Goal: Register for event/course: Sign up to attend an event or enroll in a course

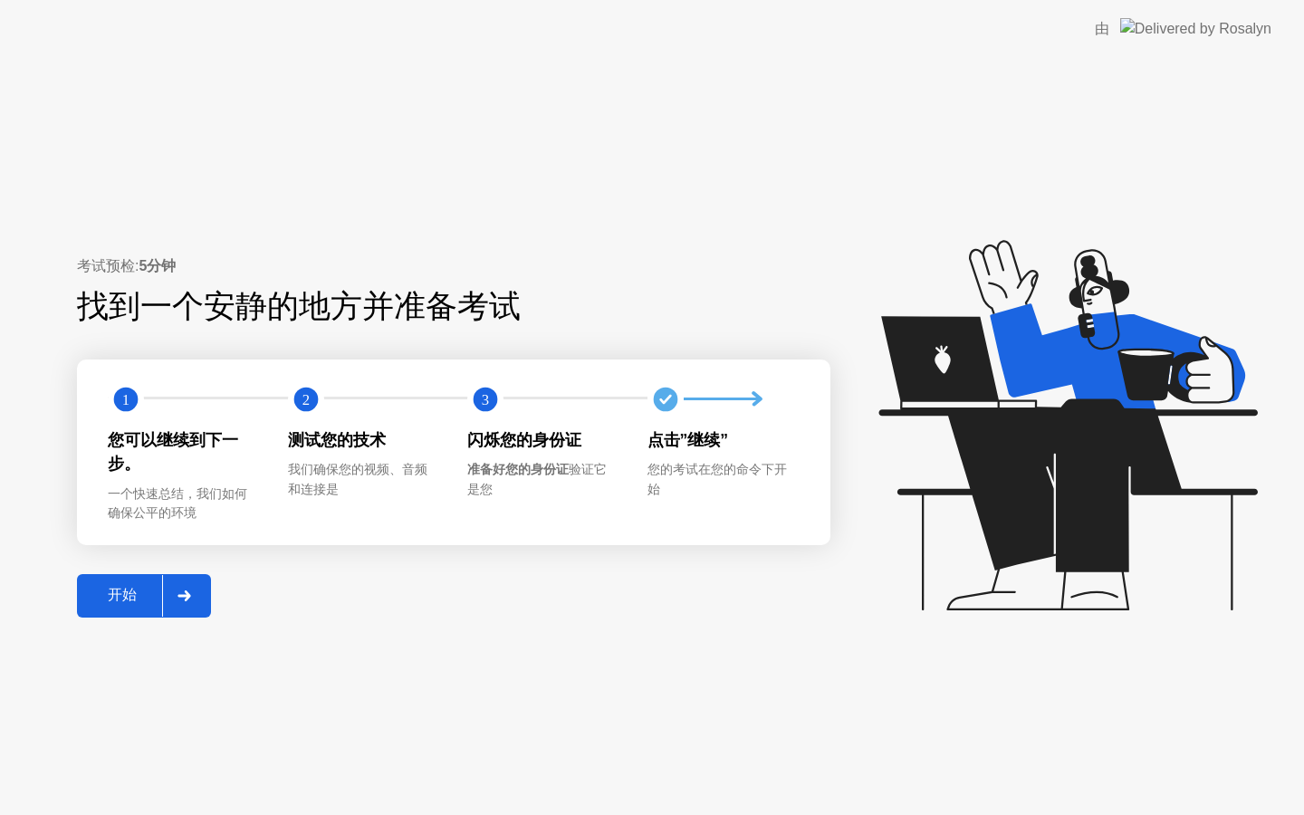
click at [189, 589] on div at bounding box center [183, 596] width 43 height 42
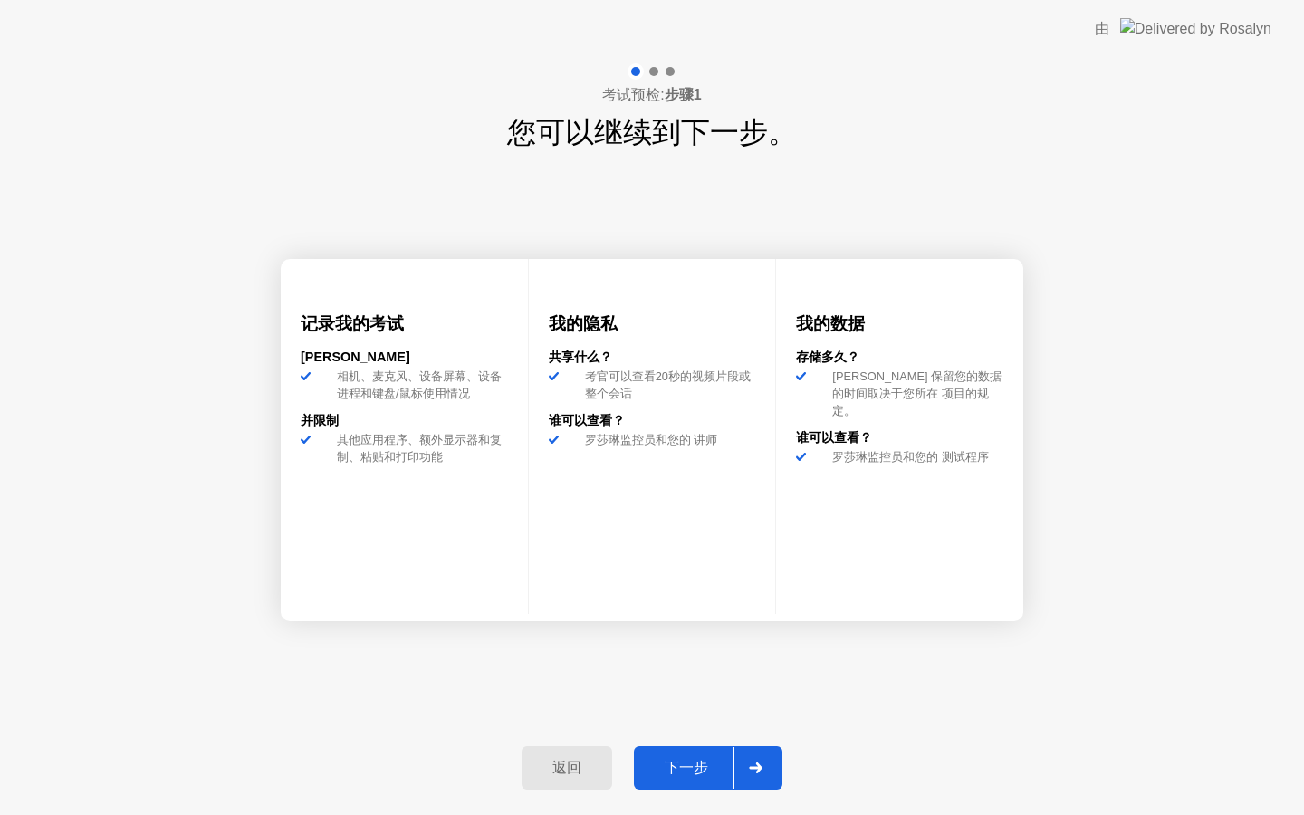
click at [713, 760] on div "下一步" at bounding box center [687, 768] width 94 height 19
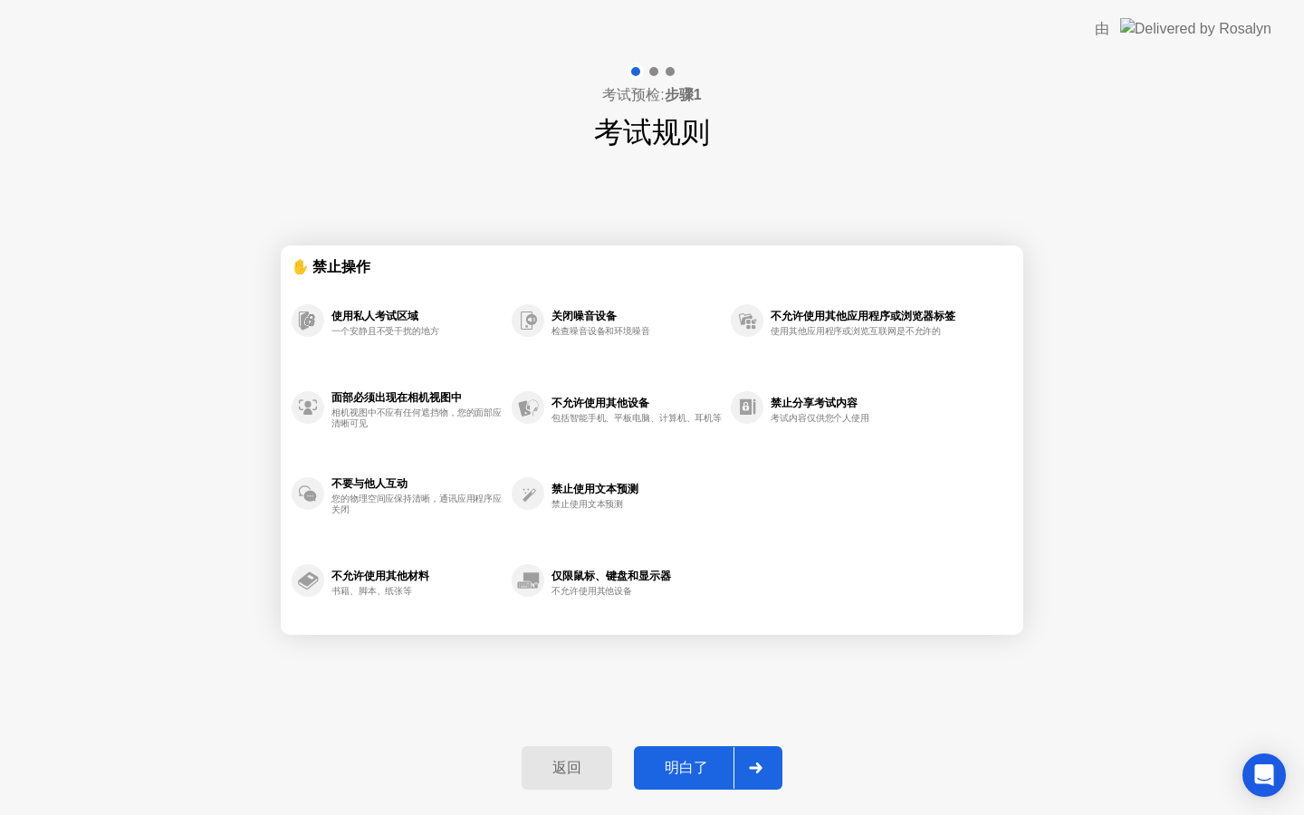
click at [769, 774] on div at bounding box center [755, 768] width 43 height 42
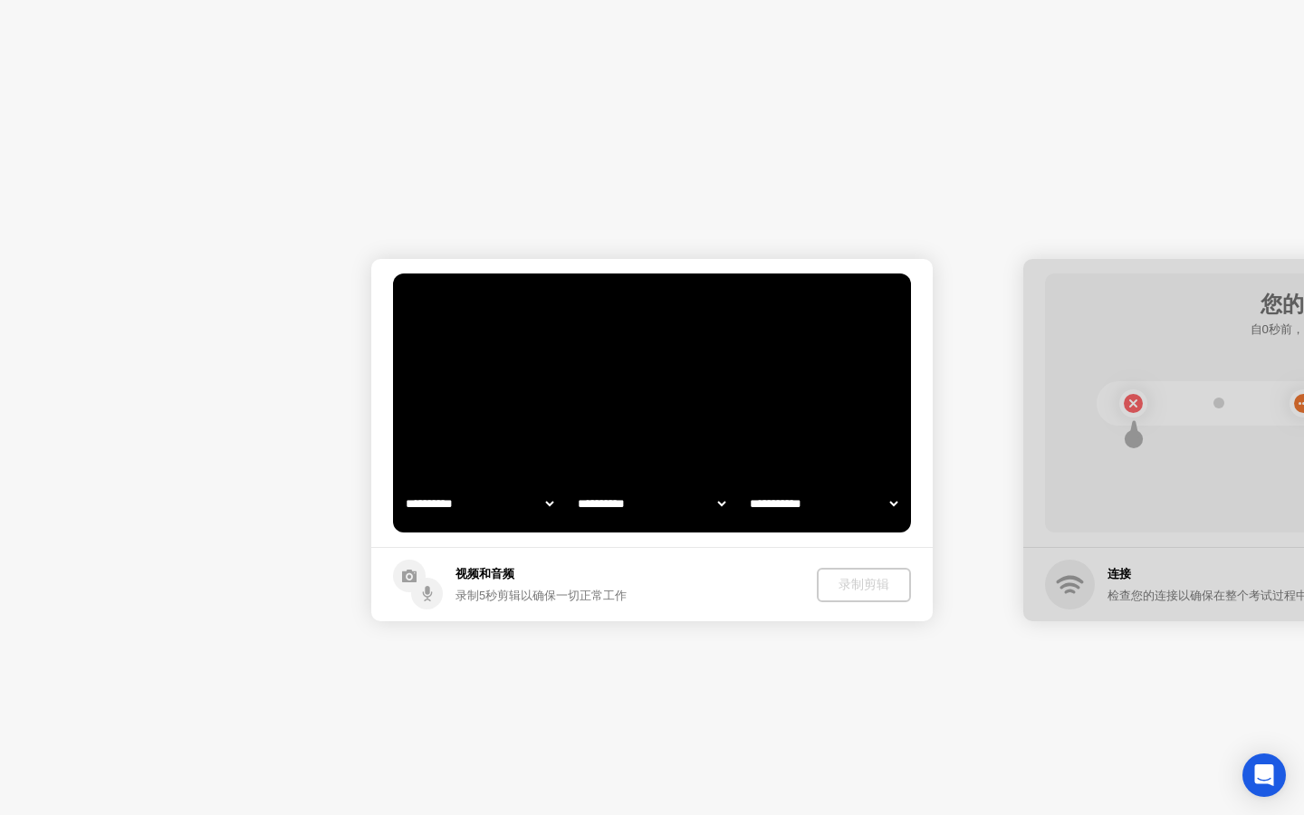
select select "**********"
select select "*******"
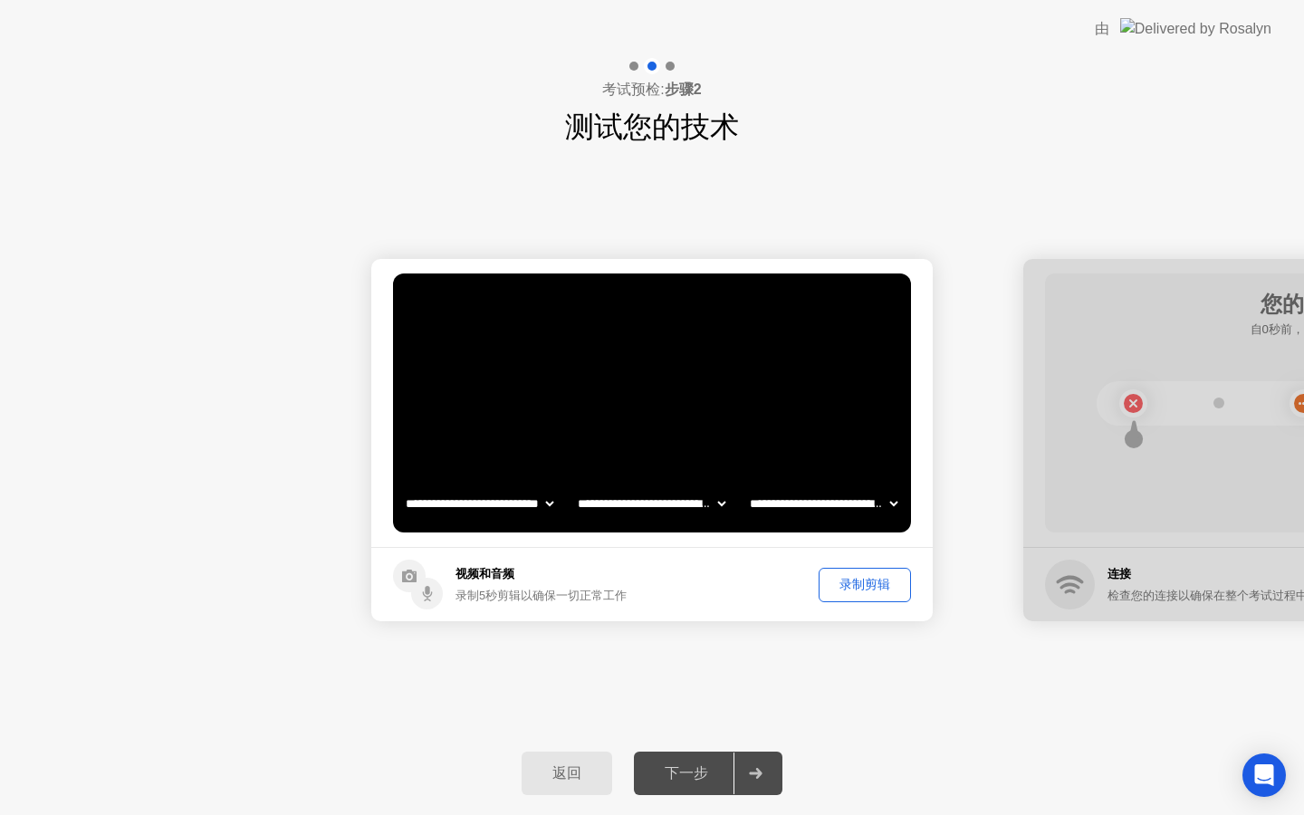
click at [854, 582] on div "录制剪辑" at bounding box center [865, 584] width 80 height 17
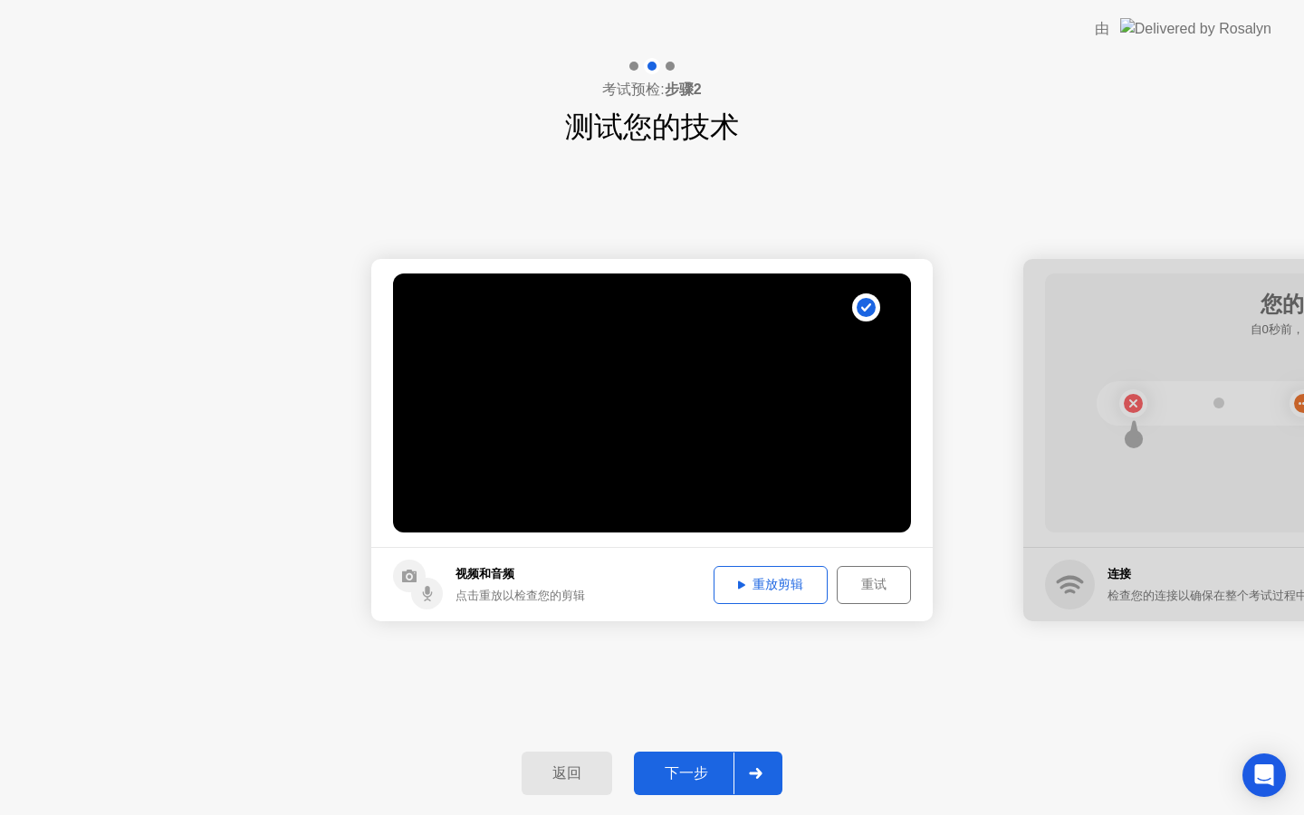
click at [759, 760] on div at bounding box center [755, 774] width 43 height 42
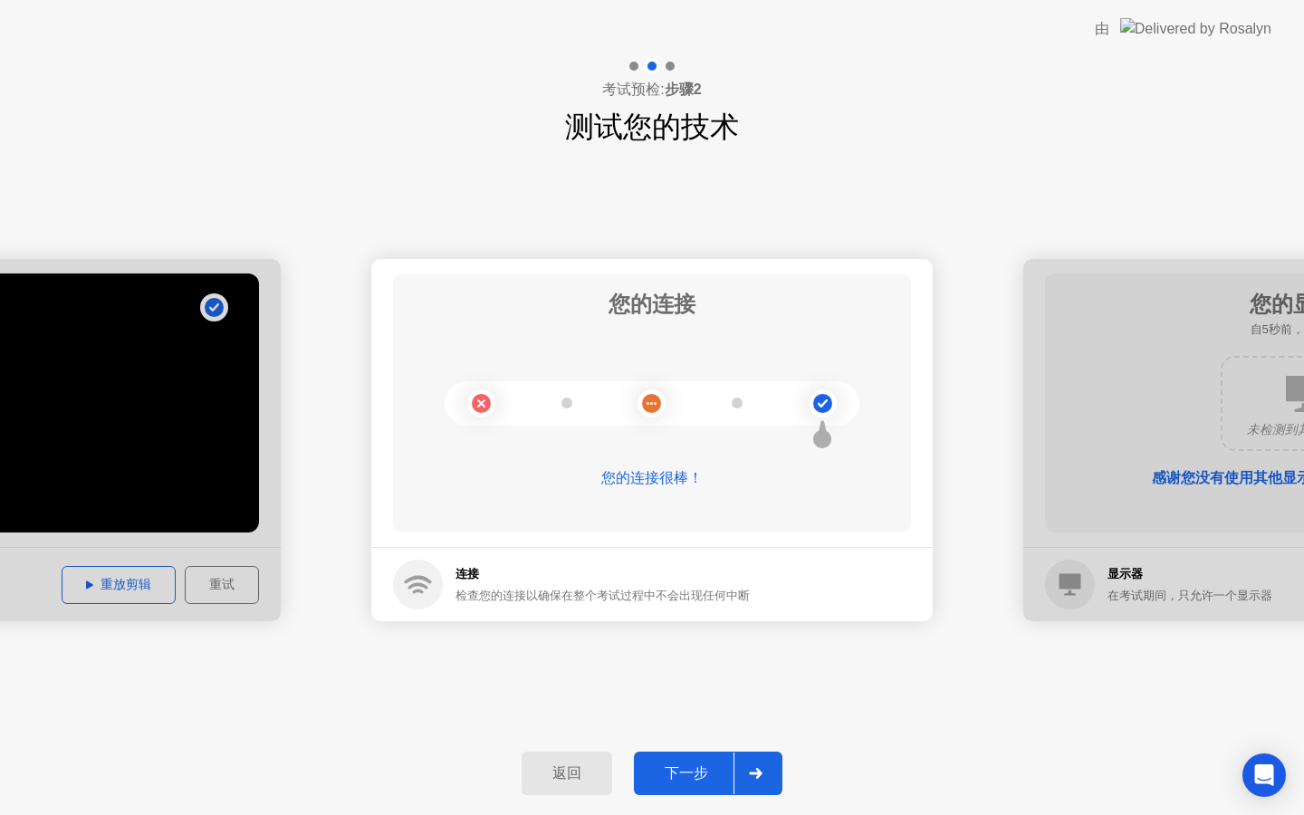
click at [753, 778] on icon at bounding box center [756, 773] width 14 height 11
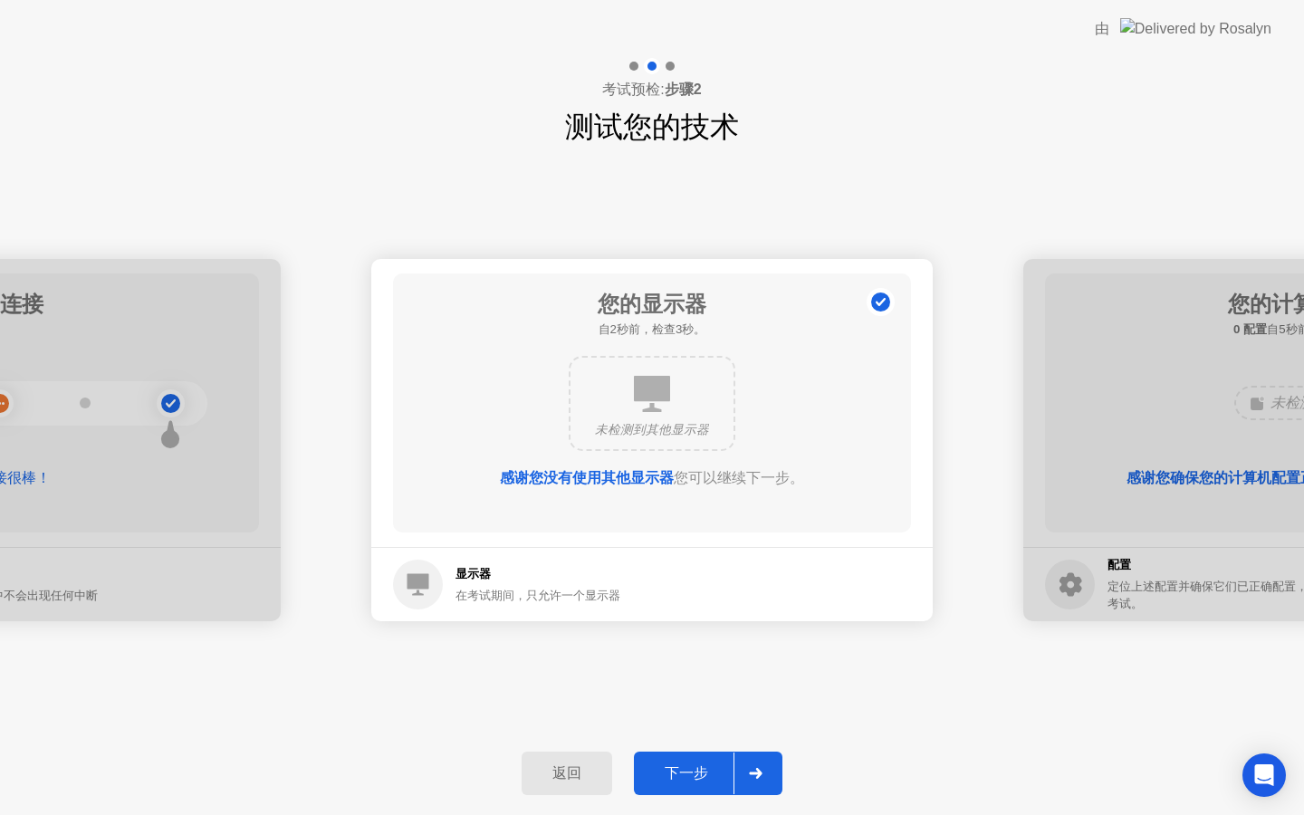
click at [770, 784] on div at bounding box center [755, 774] width 43 height 42
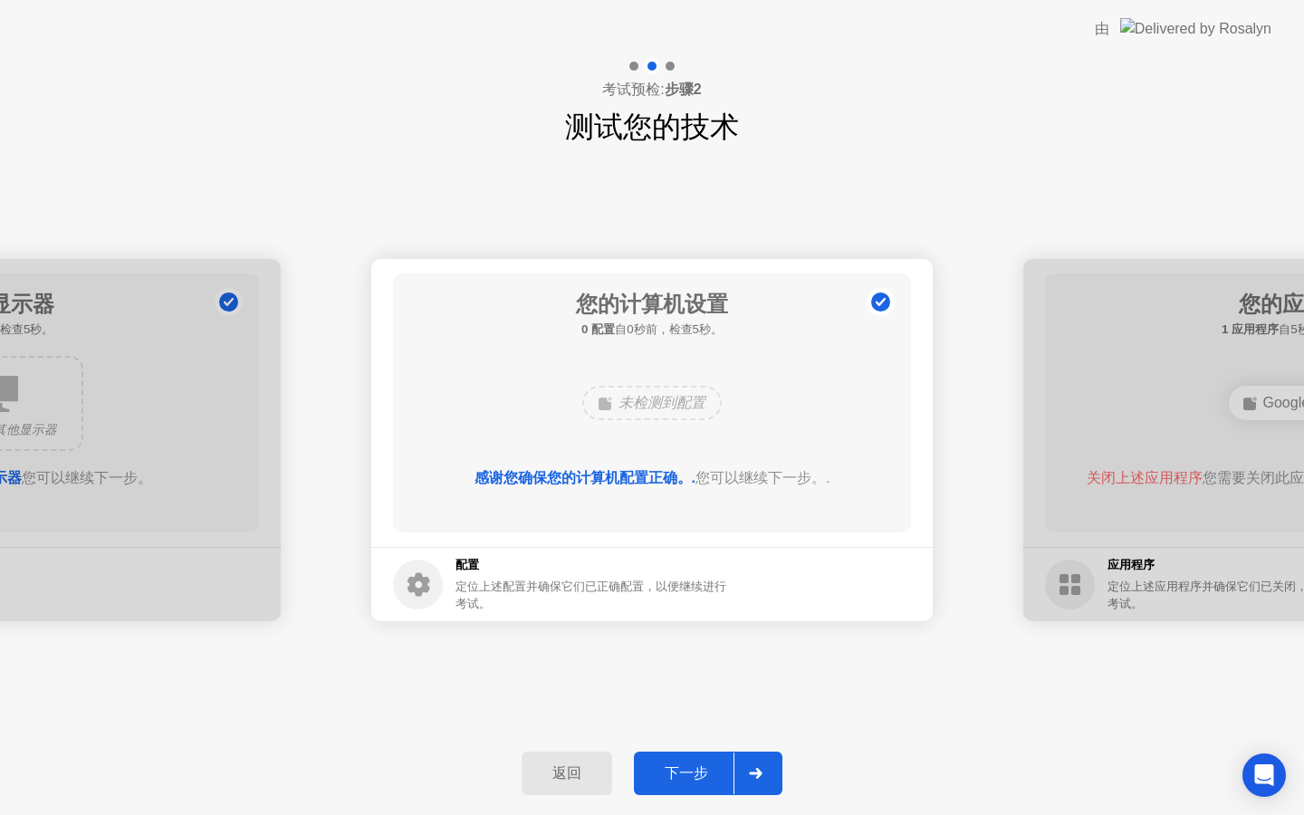
click at [770, 785] on div at bounding box center [755, 774] width 43 height 42
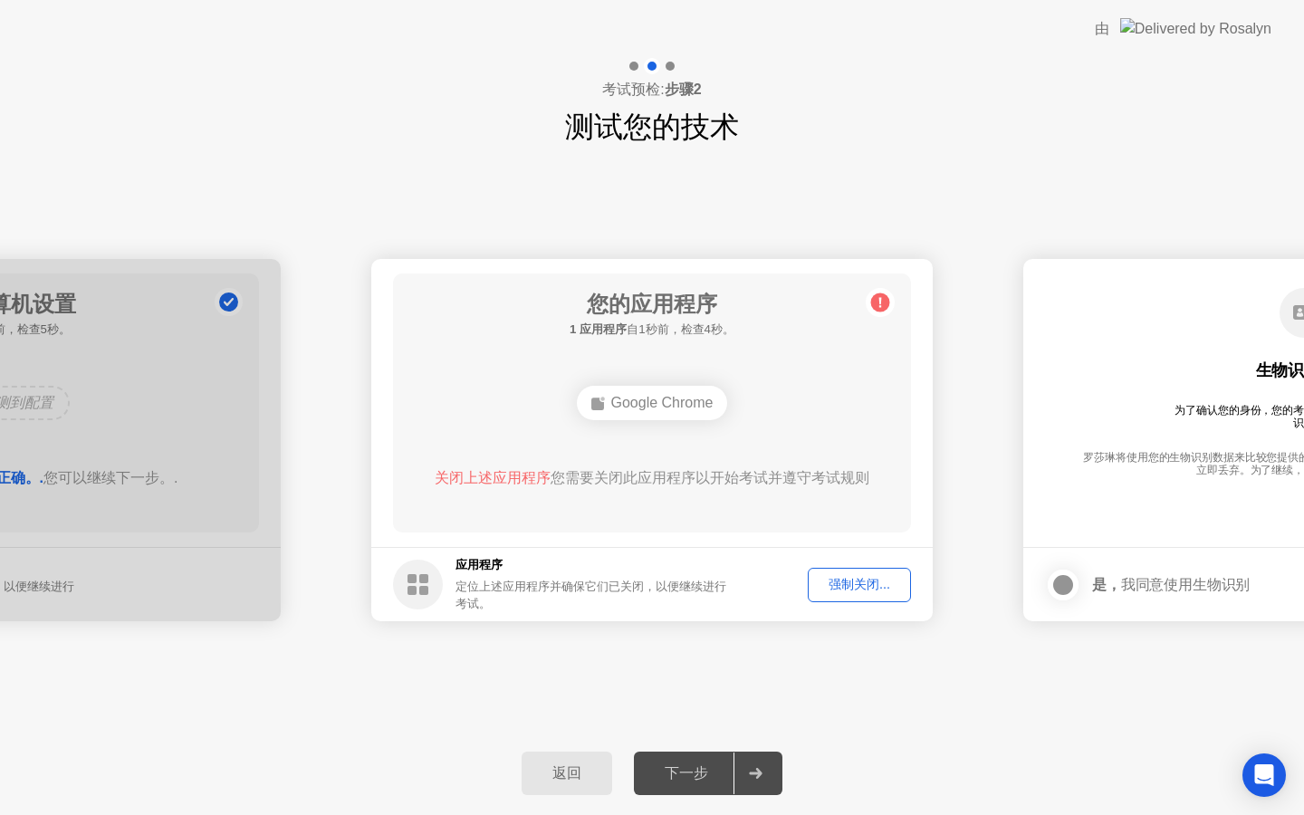
click at [868, 592] on div "强制关闭..." at bounding box center [859, 584] width 91 height 17
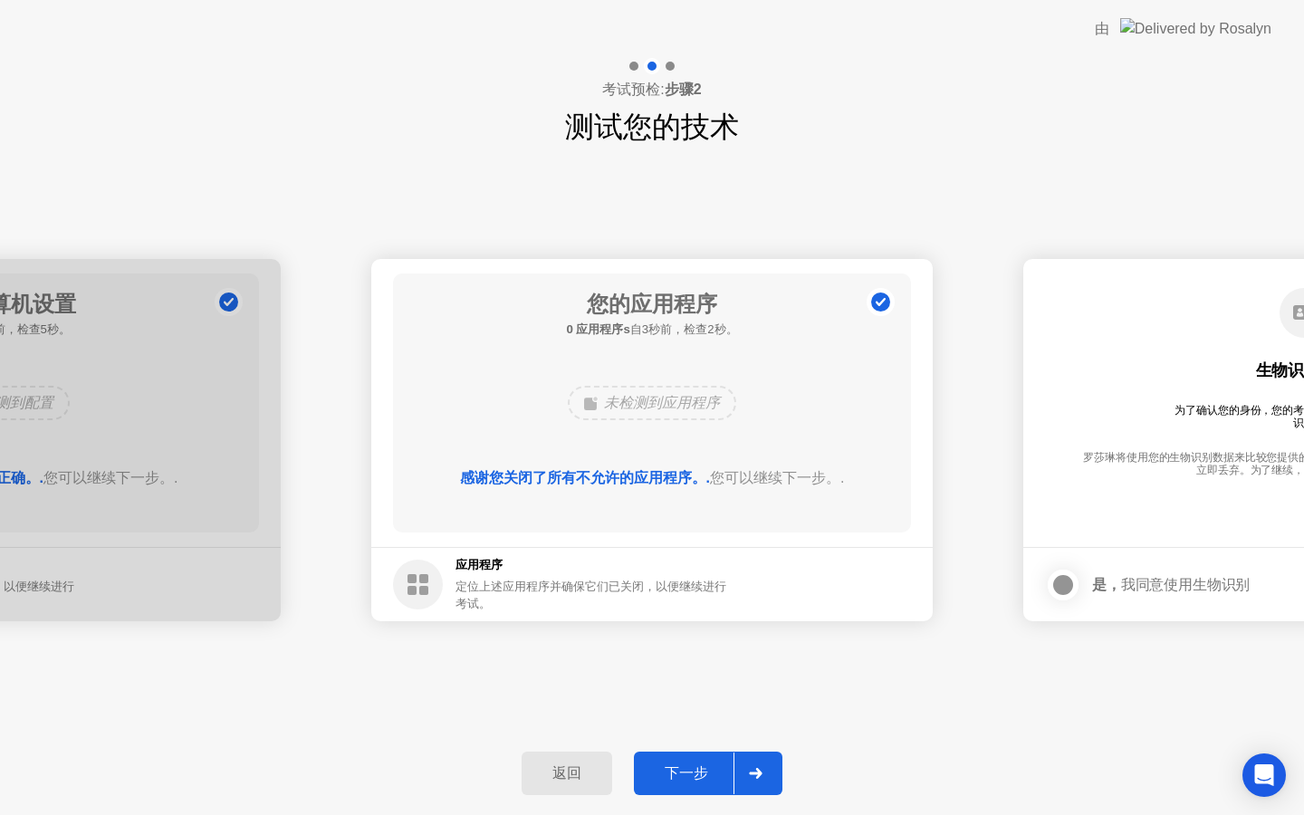
click at [761, 783] on div at bounding box center [755, 774] width 43 height 42
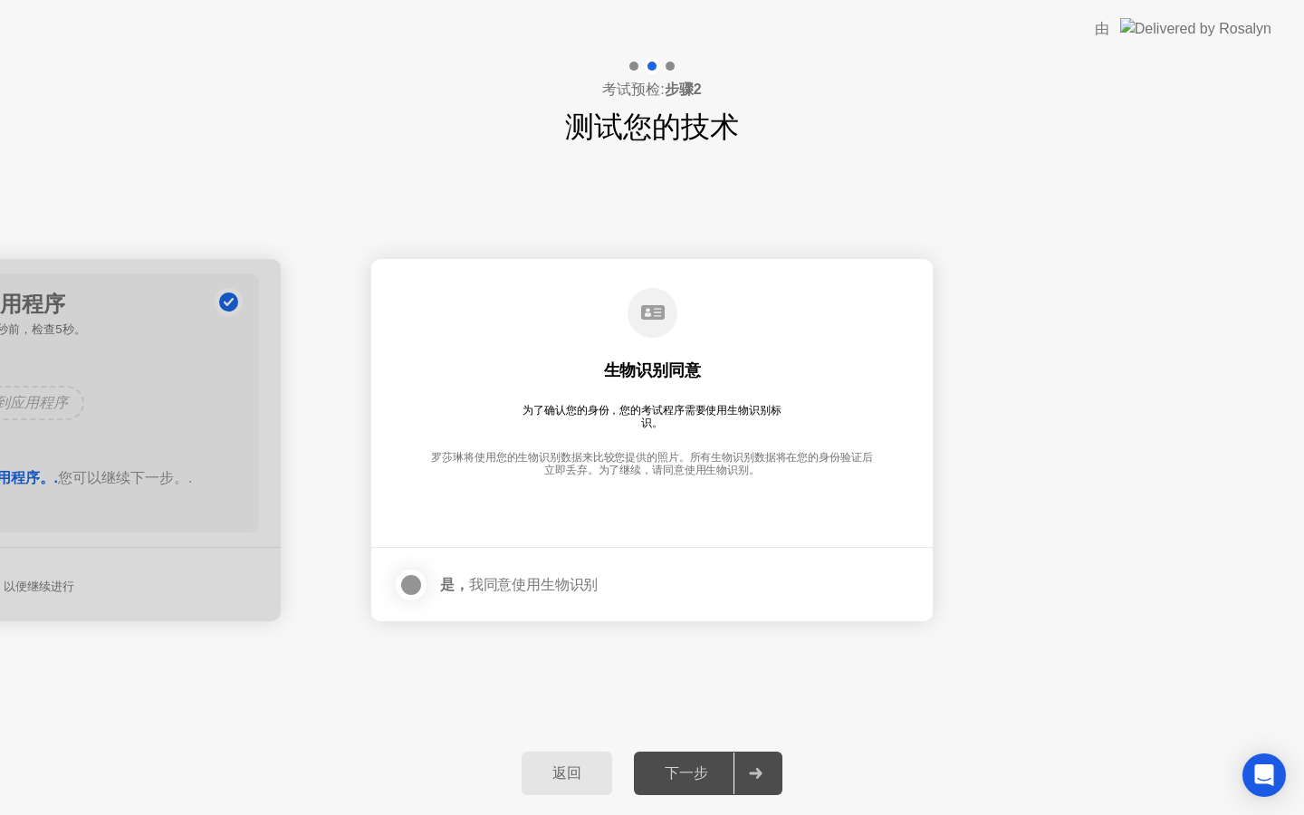
click at [401, 582] on div at bounding box center [411, 585] width 22 height 22
click at [750, 780] on div at bounding box center [755, 774] width 43 height 42
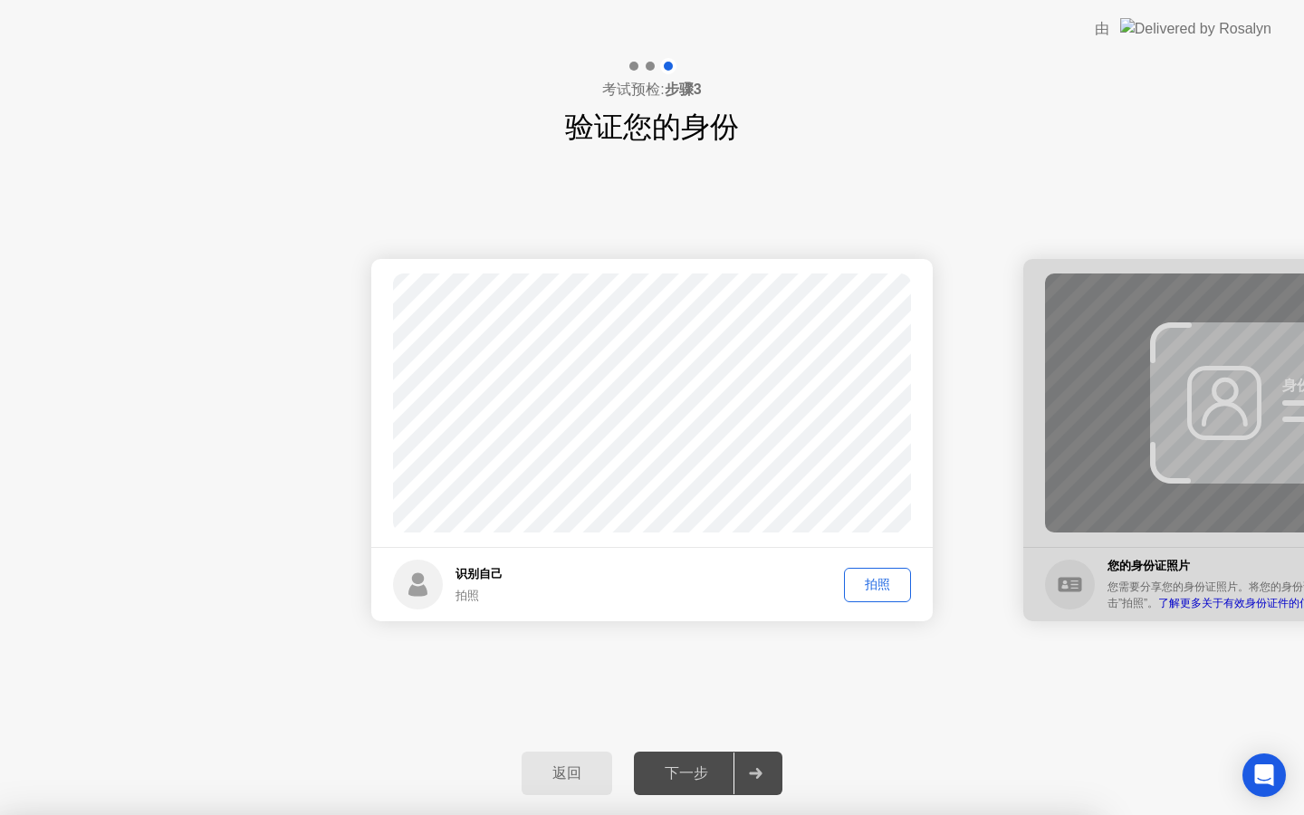
click at [870, 585] on div "拍照" at bounding box center [878, 584] width 54 height 17
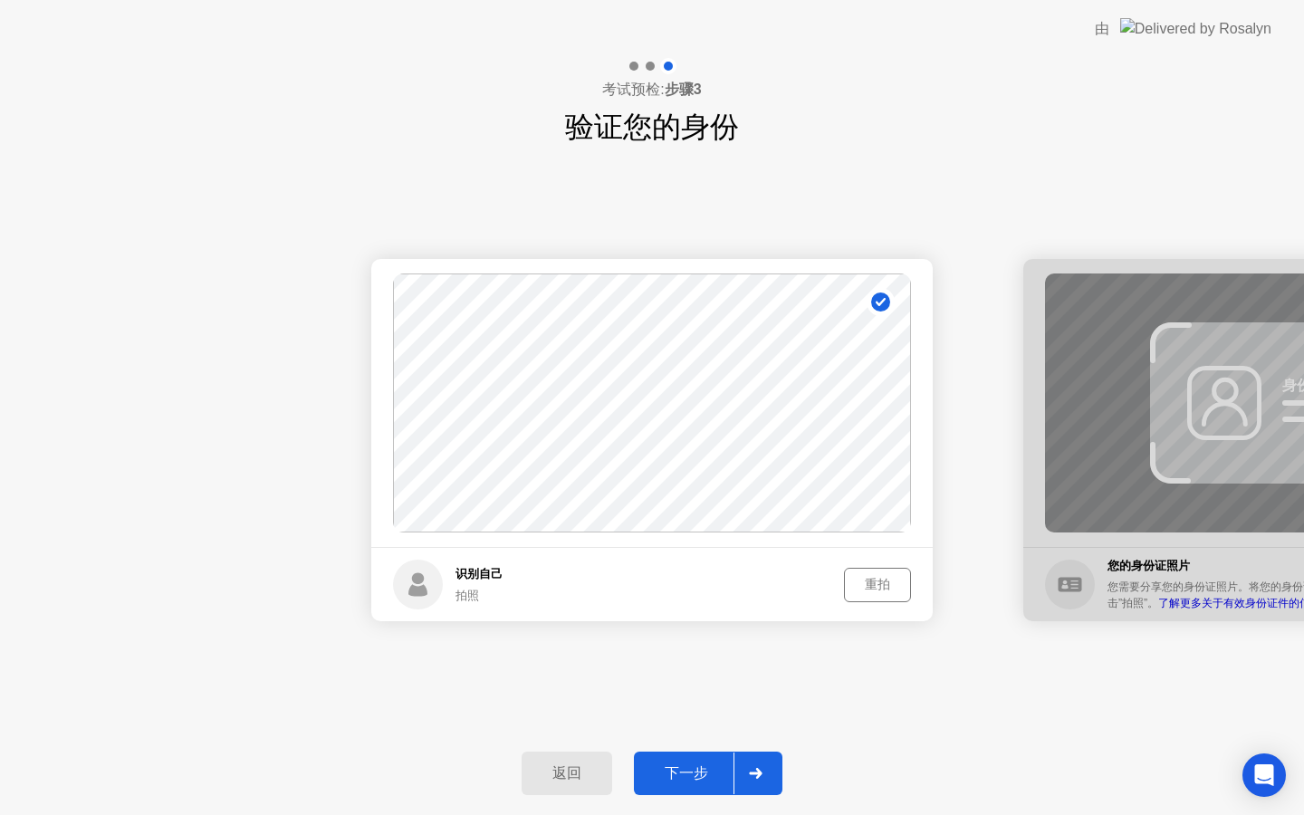
click at [770, 769] on div at bounding box center [755, 774] width 43 height 42
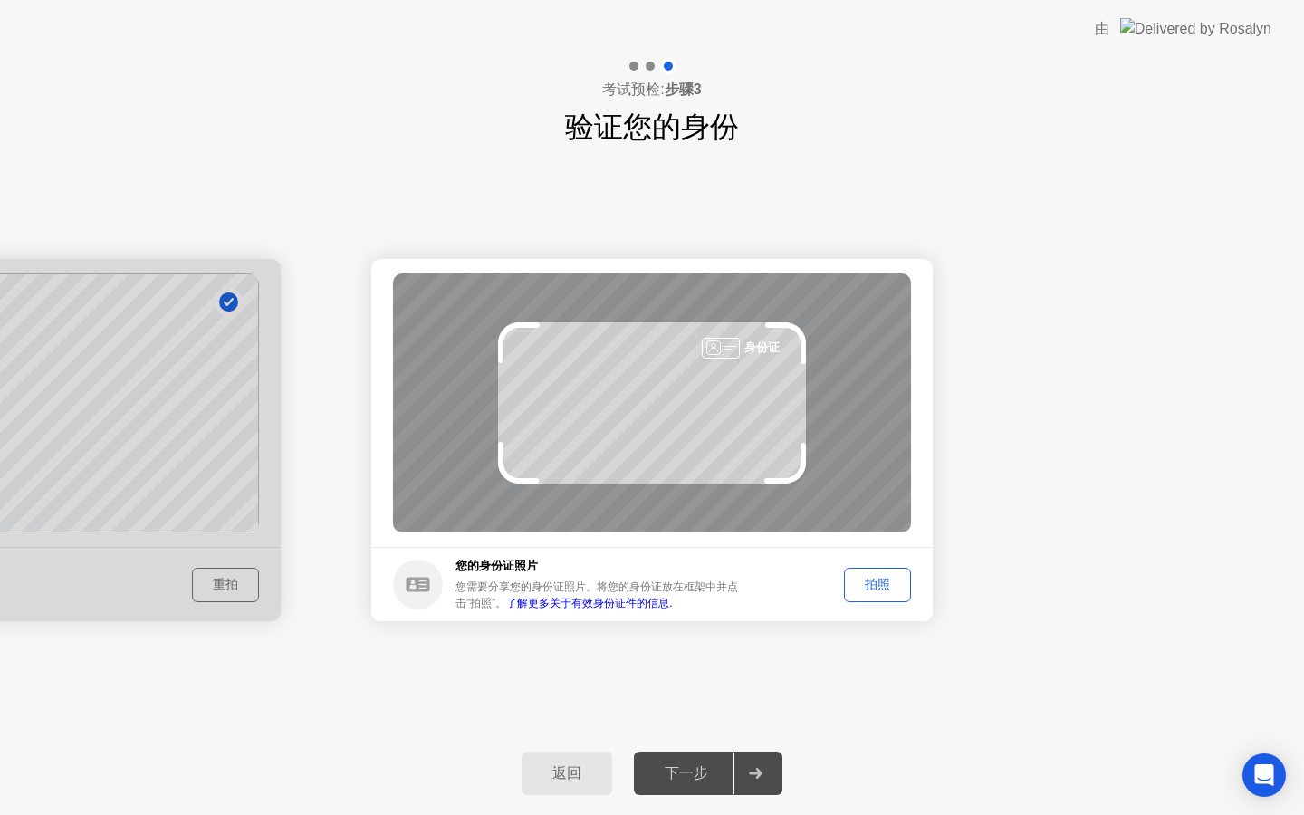
click at [871, 578] on div "拍照" at bounding box center [878, 584] width 54 height 17
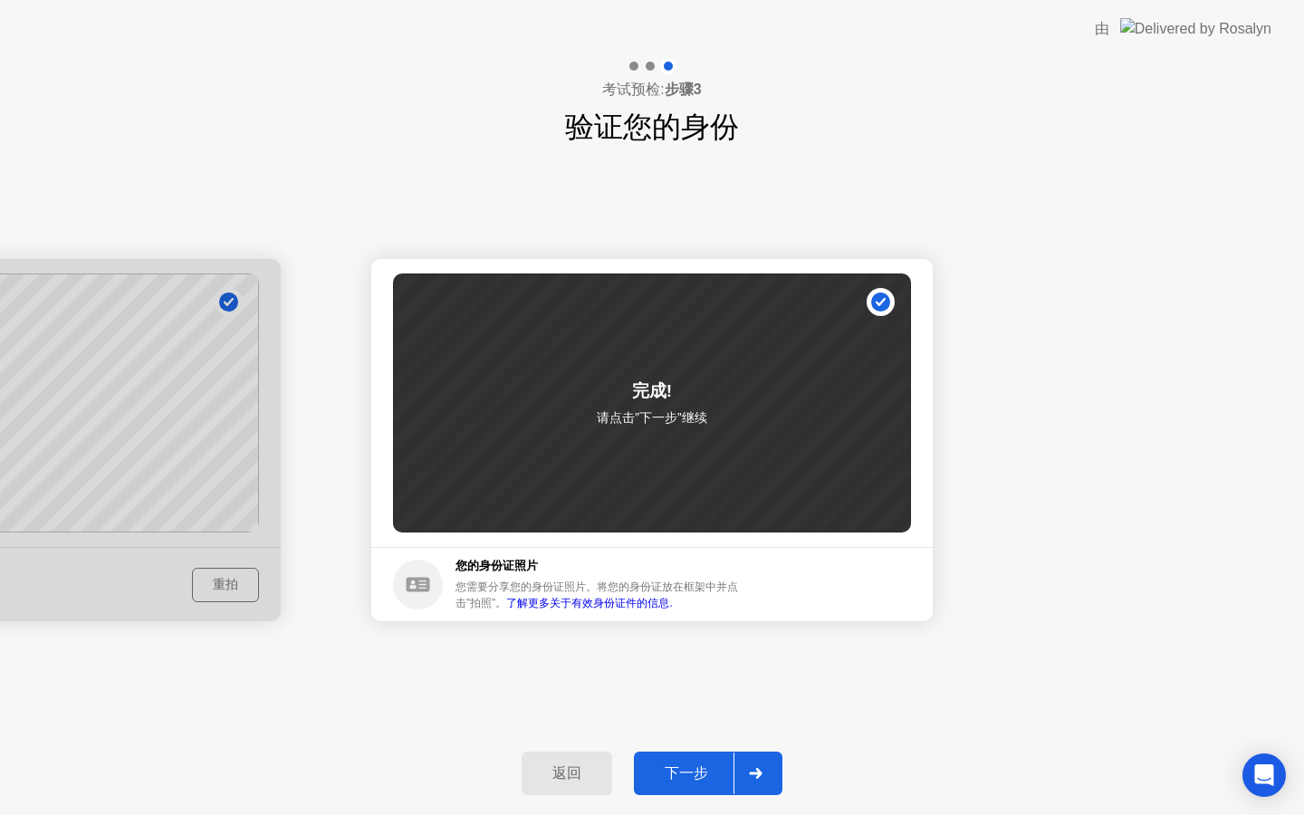
click at [755, 785] on div at bounding box center [755, 774] width 43 height 42
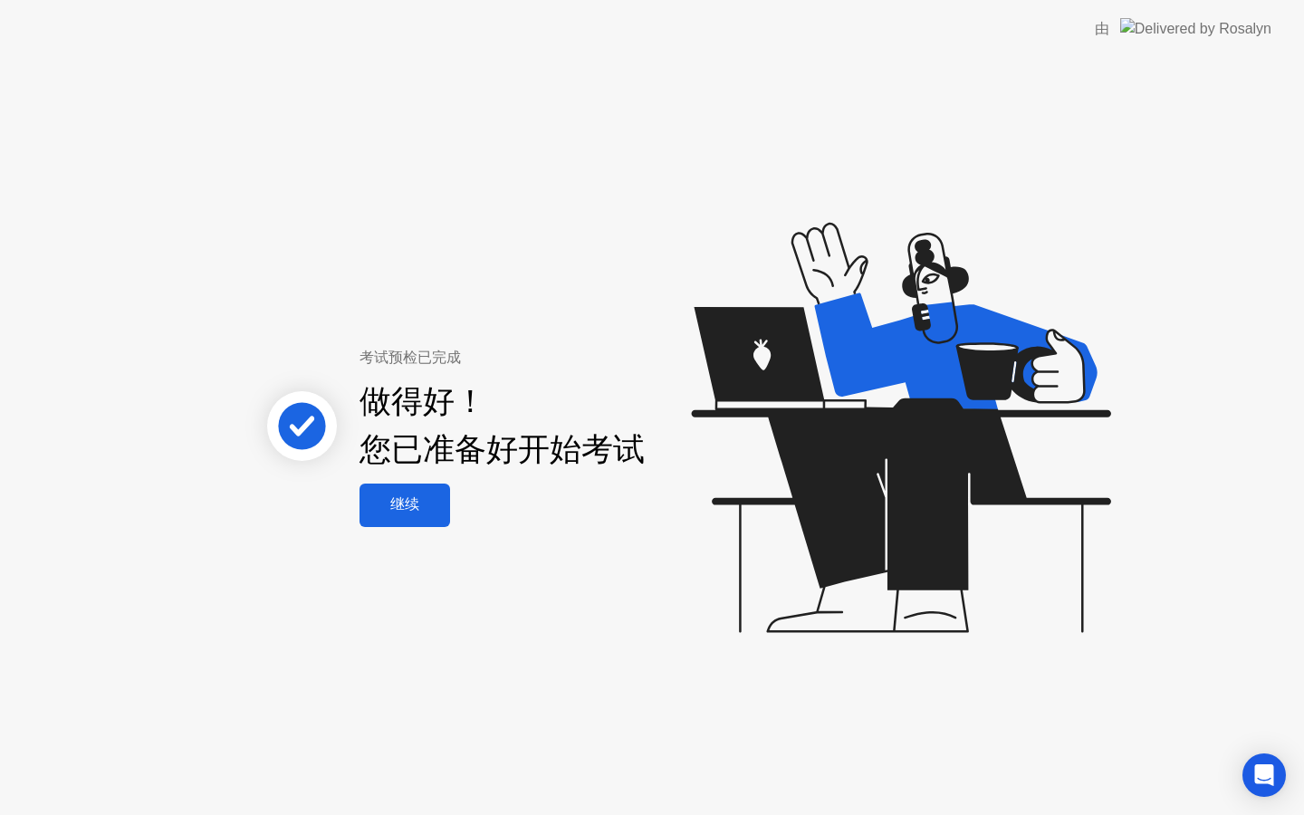
click at [423, 518] on button "继续" at bounding box center [405, 505] width 91 height 43
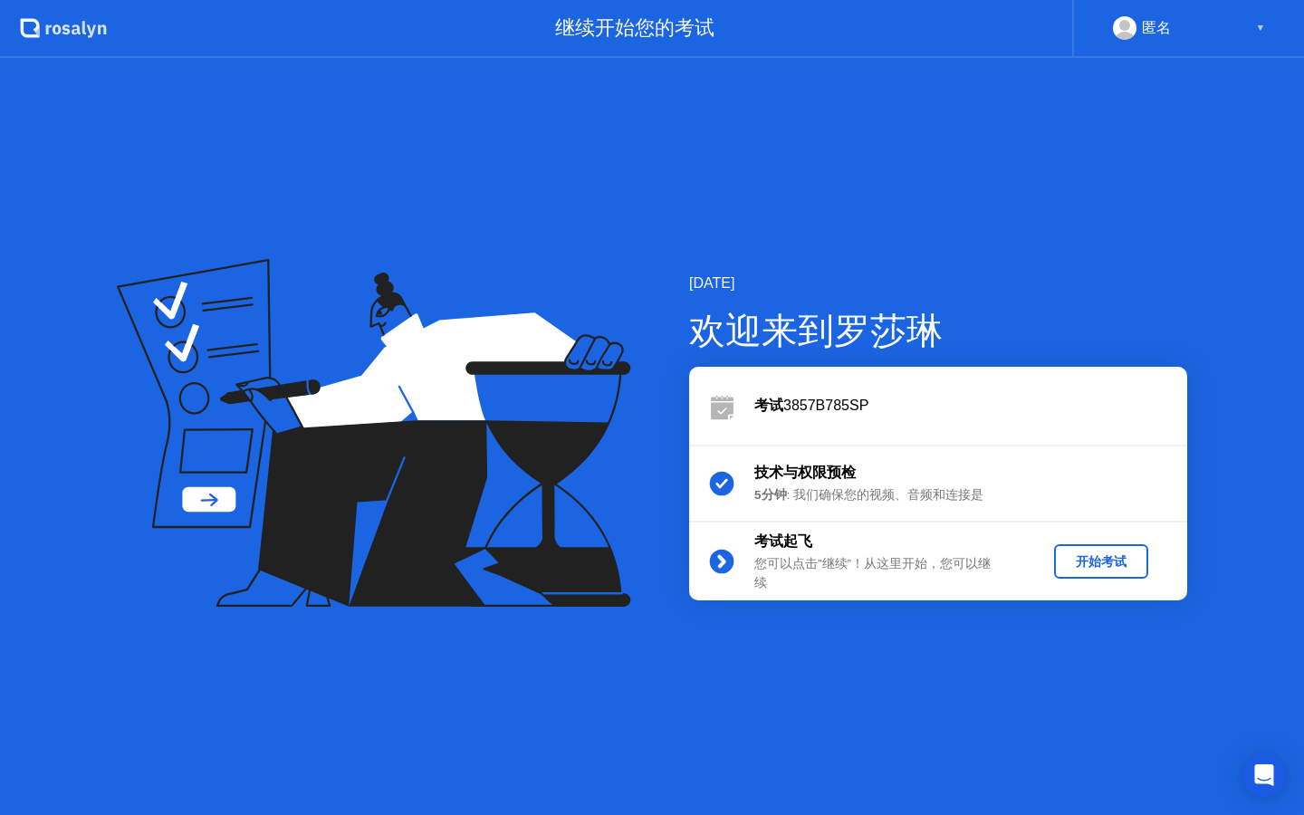
click at [1121, 567] on div "开始考试" at bounding box center [1102, 561] width 80 height 17
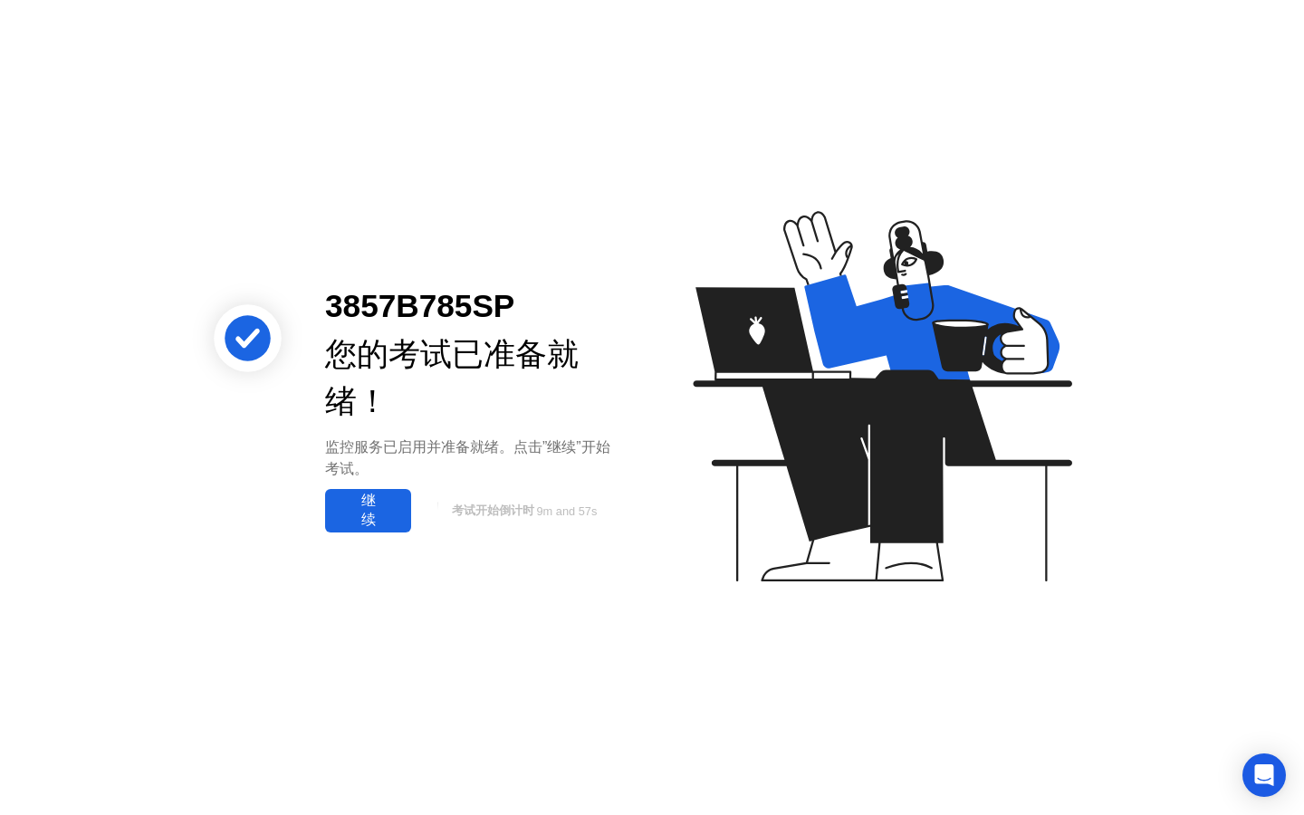
click at [390, 514] on div "继续" at bounding box center [368, 511] width 75 height 38
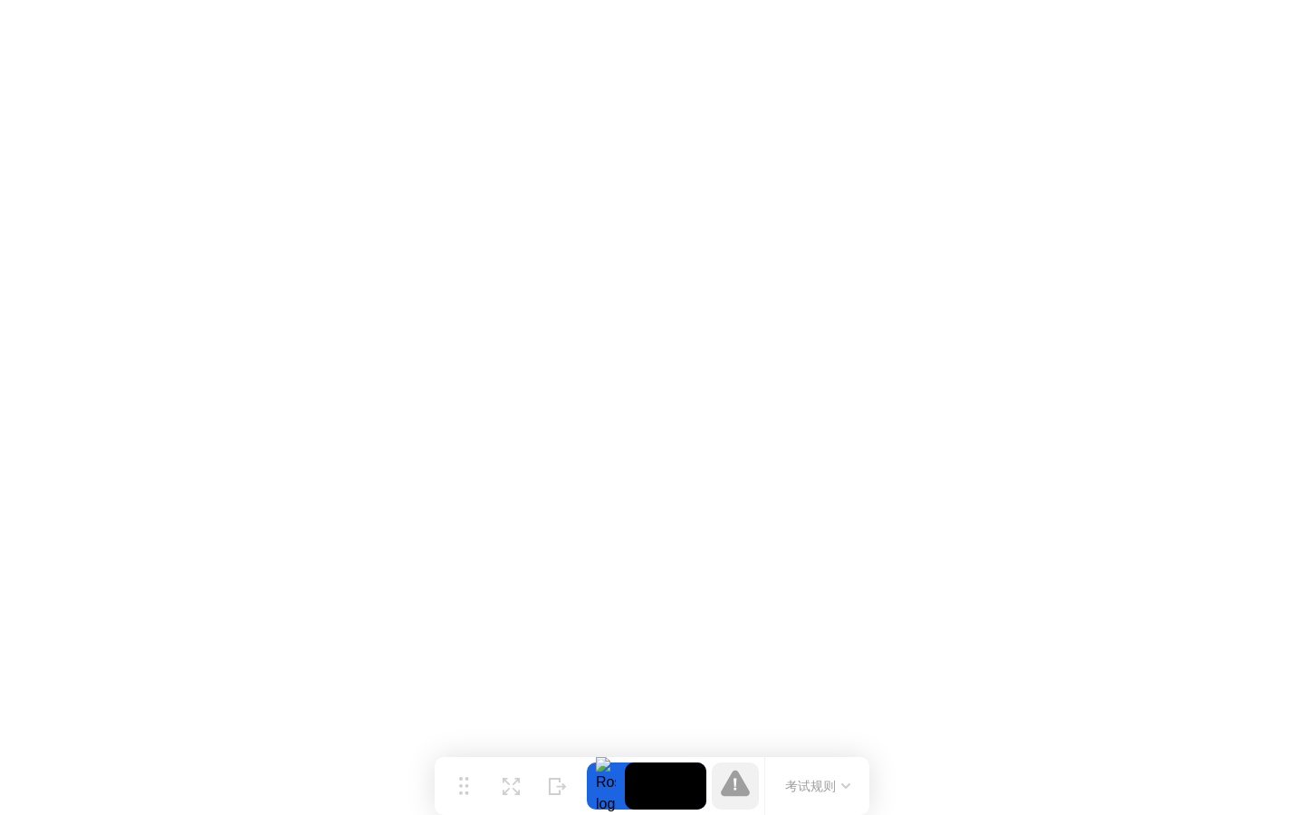
click at [823, 794] on button "考试规则" at bounding box center [818, 786] width 76 height 19
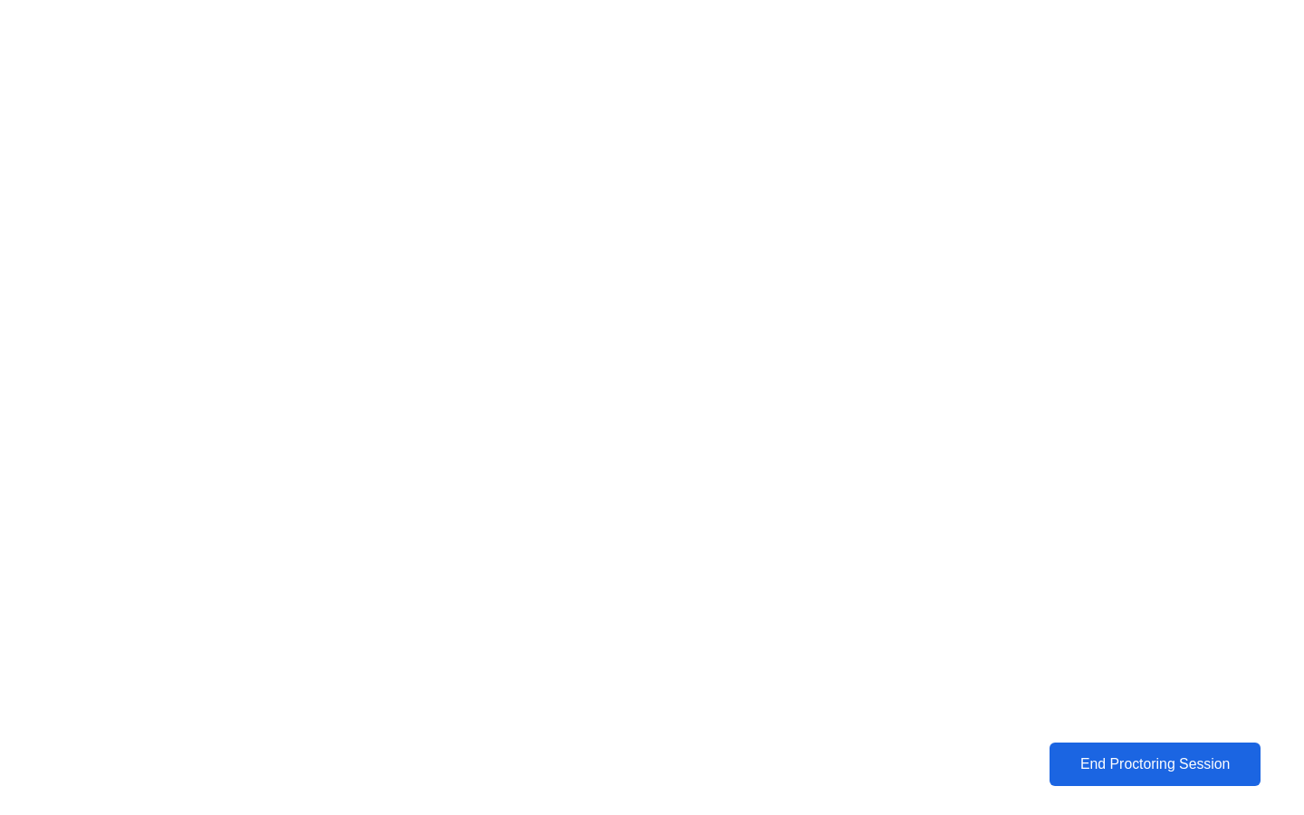
click at [1170, 761] on div "End Proctoring Session" at bounding box center [1154, 764] width 201 height 16
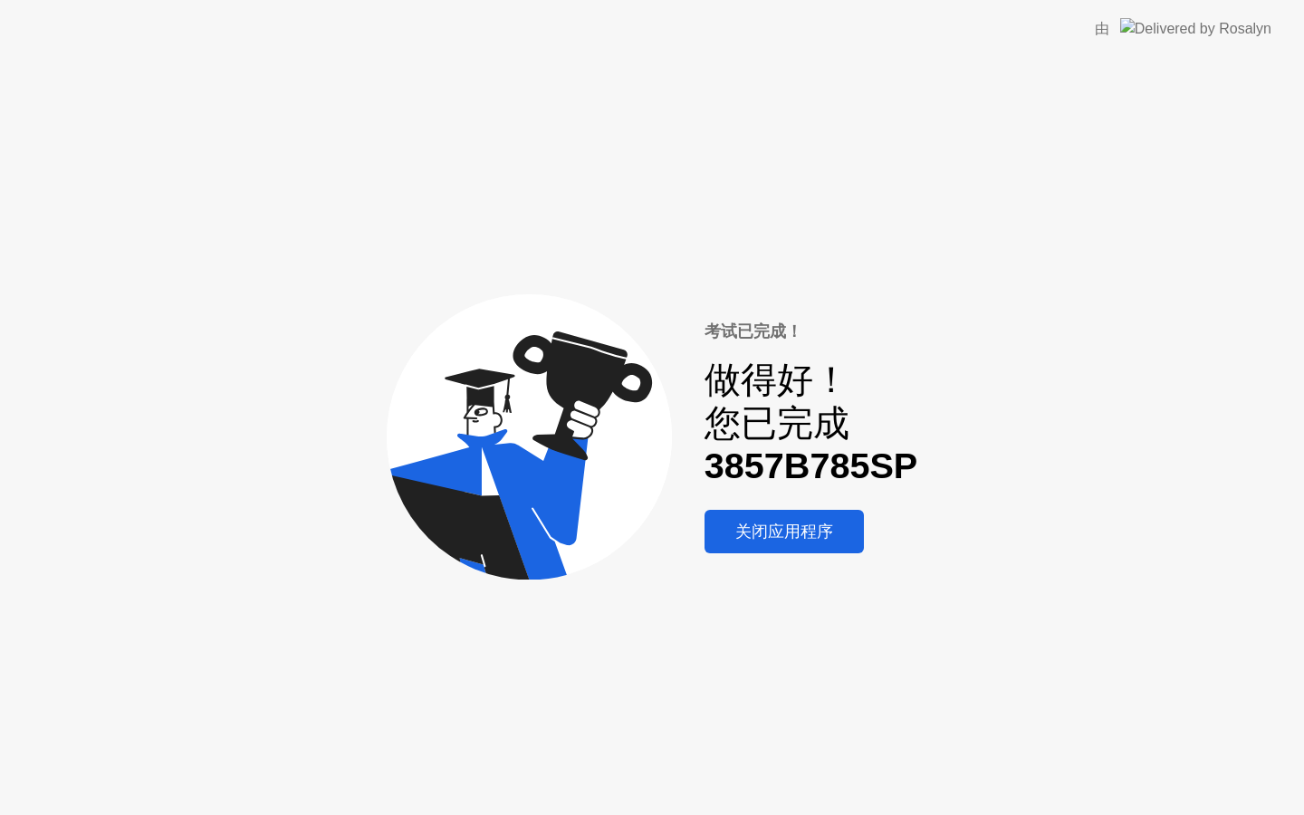
click at [797, 524] on div "关闭应用程序" at bounding box center [784, 532] width 149 height 22
